Goal: Task Accomplishment & Management: Complete application form

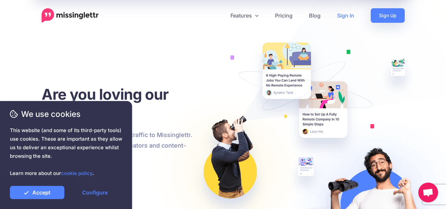
drag, startPoint x: 0, startPoint y: 0, endPoint x: 346, endPoint y: 13, distance: 346.5
click at [347, 13] on link "Sign In" at bounding box center [346, 15] width 34 height 15
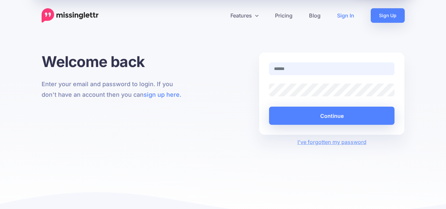
click at [324, 71] on input "text" at bounding box center [332, 68] width 126 height 13
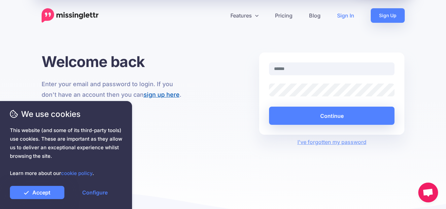
click at [169, 95] on link "sign up here" at bounding box center [162, 94] width 36 height 7
